Goal: Task Accomplishment & Management: Manage account settings

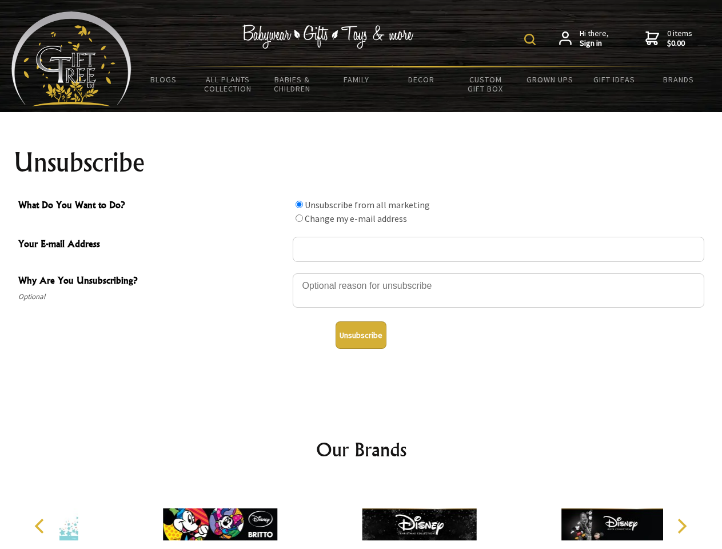
click at [531, 39] on img at bounding box center [529, 39] width 11 height 11
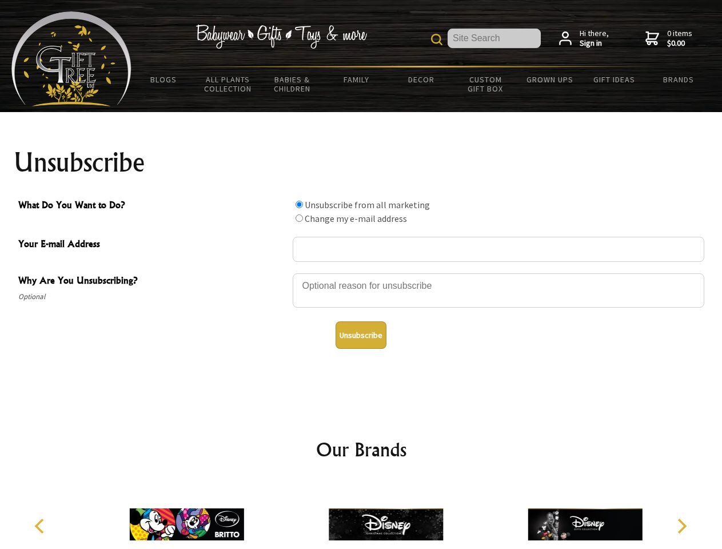
click at [361, 273] on div at bounding box center [498, 292] width 411 height 40
click at [299, 204] on input "What Do You Want to Do?" at bounding box center [298, 204] width 7 height 7
click at [299, 218] on input "What Do You Want to Do?" at bounding box center [298, 217] width 7 height 7
radio input "true"
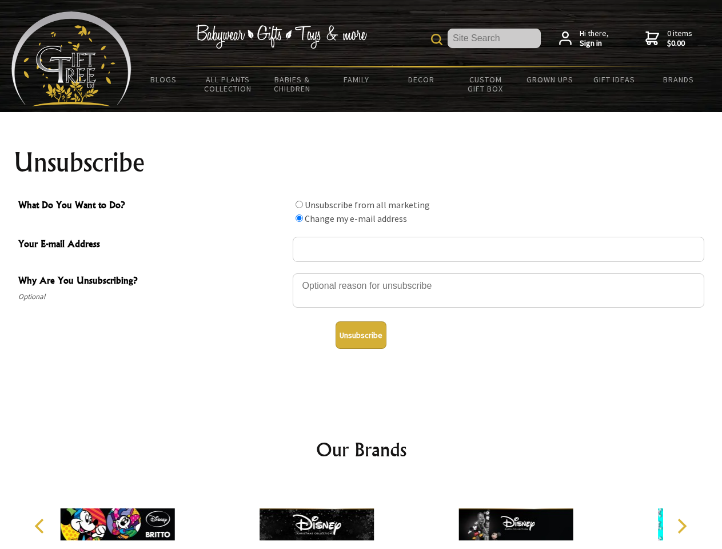
click at [361, 335] on button "Unsubscribe" at bounding box center [360, 334] width 51 height 27
click at [361, 515] on img at bounding box center [316, 524] width 114 height 86
click at [41, 526] on icon "Previous" at bounding box center [40, 525] width 15 height 15
click at [681, 526] on icon "Next" at bounding box center [680, 525] width 15 height 15
